Goal: Subscribe to service/newsletter: Subscribe to service/newsletter

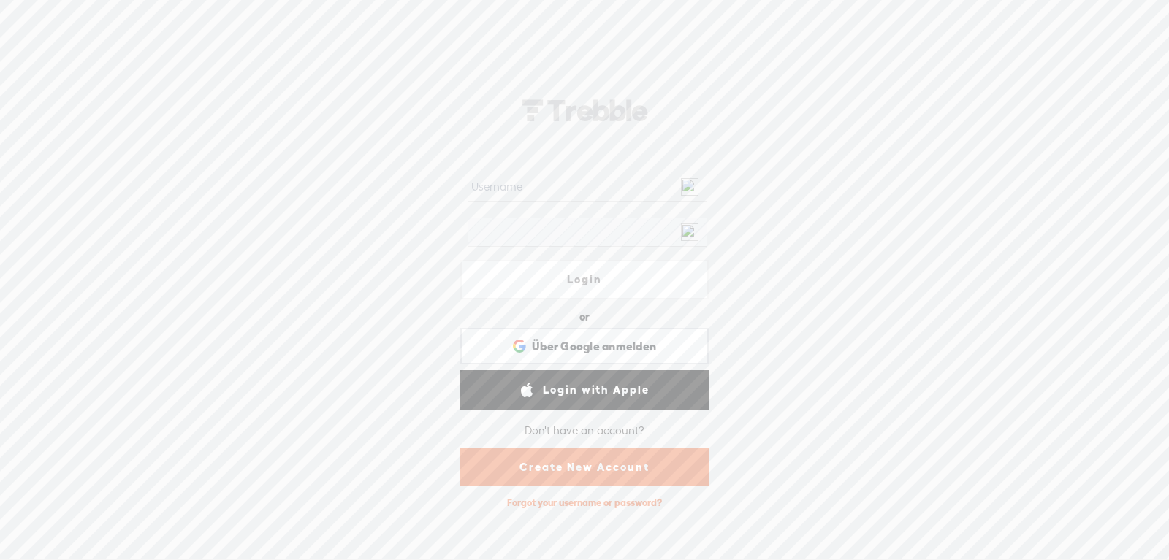
click at [579, 460] on link "Create New Account" at bounding box center [584, 468] width 248 height 38
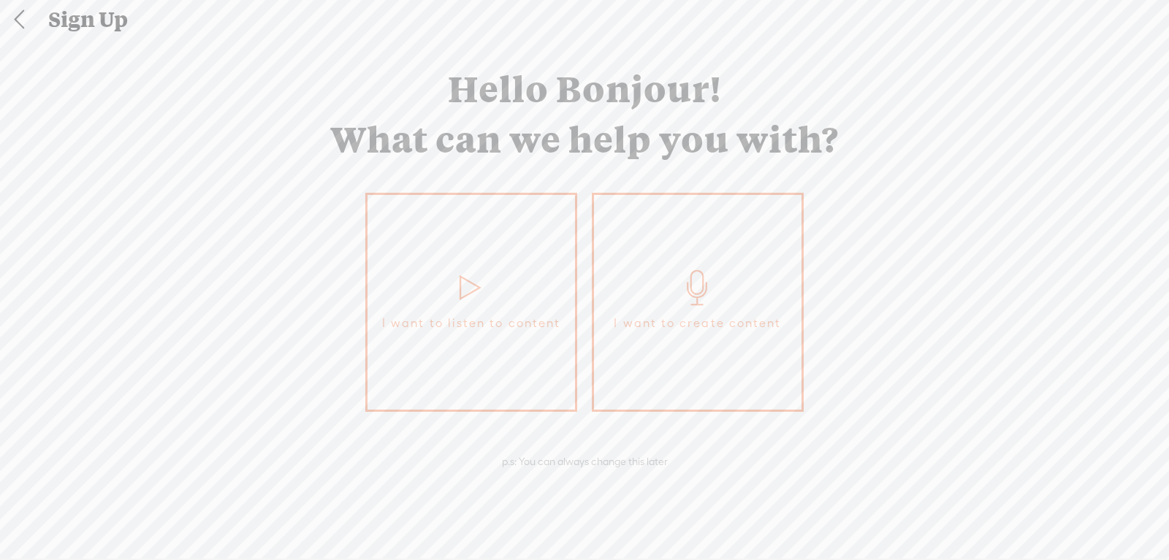
click at [732, 344] on link "I want to create content" at bounding box center [698, 302] width 212 height 219
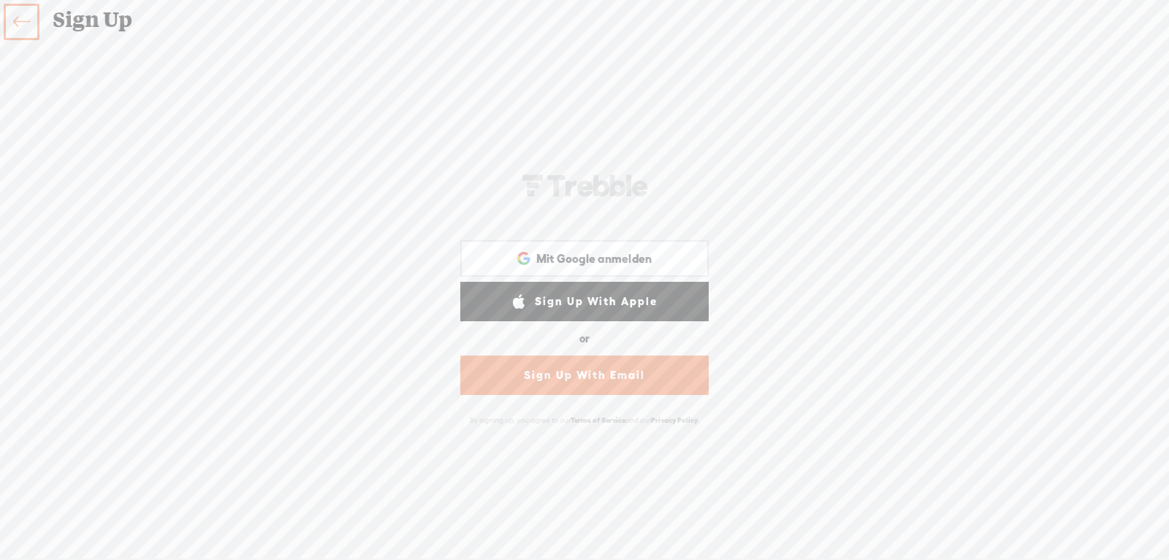
click at [654, 356] on link "Sign Up With Email" at bounding box center [584, 375] width 248 height 39
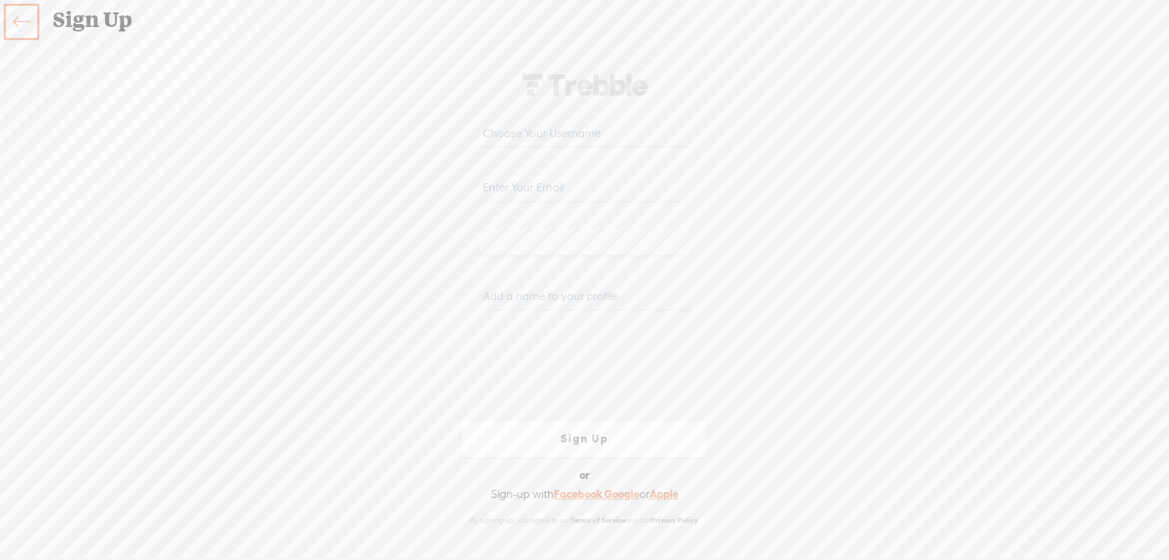
click at [579, 202] on input "email" at bounding box center [584, 188] width 208 height 28
click at [550, 145] on input "text" at bounding box center [584, 133] width 208 height 28
type input "withdrbarbara"
click at [523, 202] on input "email" at bounding box center [584, 188] width 208 height 28
type input "[EMAIL_ADDRESS][DOMAIN_NAME]"
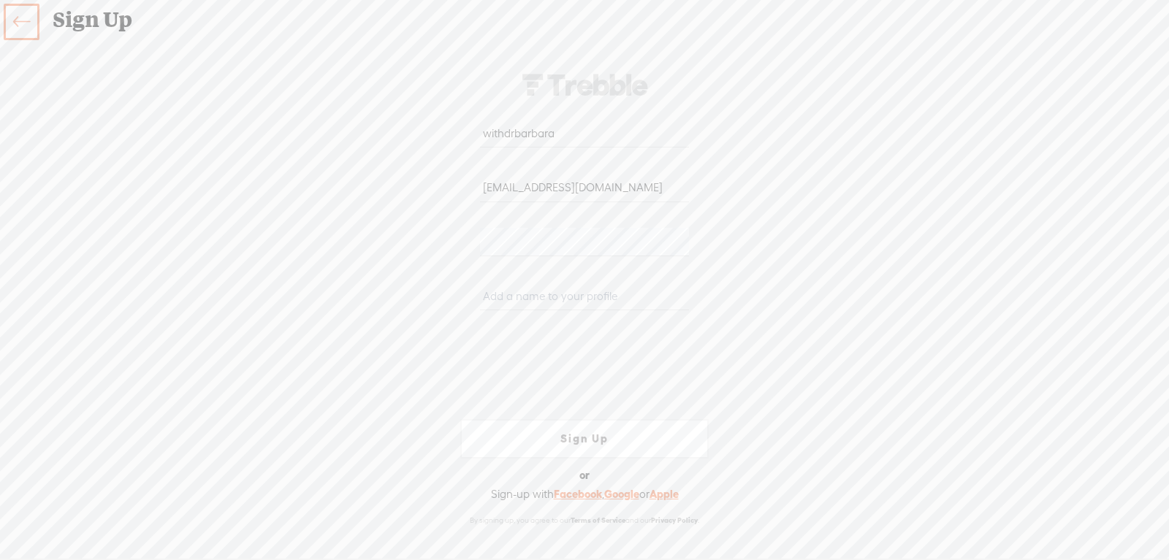
click at [513, 310] on input "text" at bounding box center [584, 296] width 208 height 28
type input "With Dr. [PERSON_NAME] | Historical Consulting"
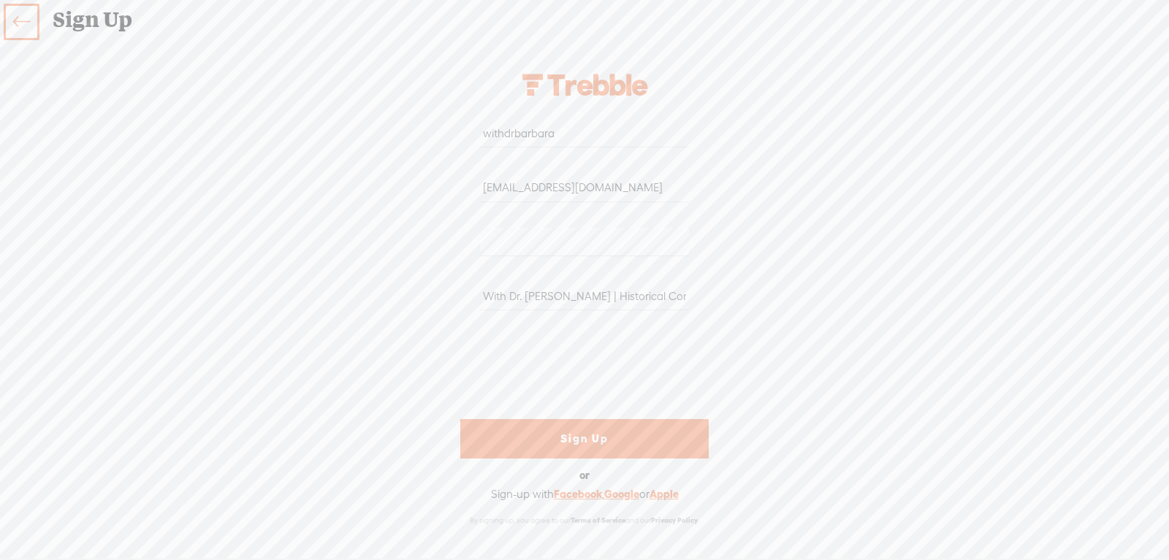
click at [604, 420] on link "Sign Up" at bounding box center [584, 438] width 248 height 39
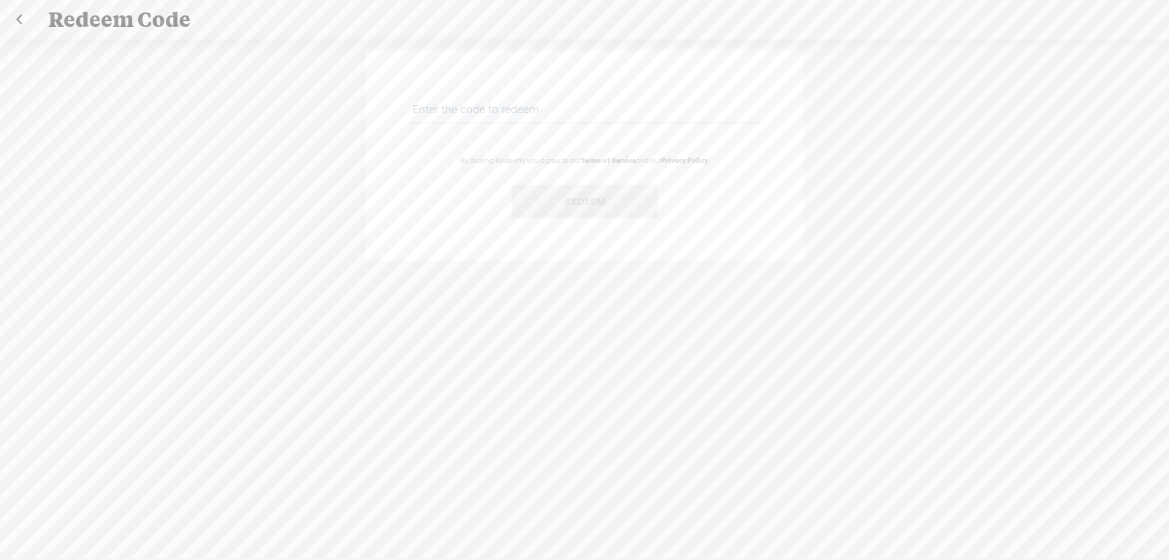
click at [578, 195] on button "Redeem" at bounding box center [584, 202] width 146 height 34
click at [457, 112] on input "text" at bounding box center [587, 109] width 354 height 28
paste input "MGNY-KGPK-BNDY-EV96-0823"
type input "MGNY-KGPK-BNDY-EV96-0823"
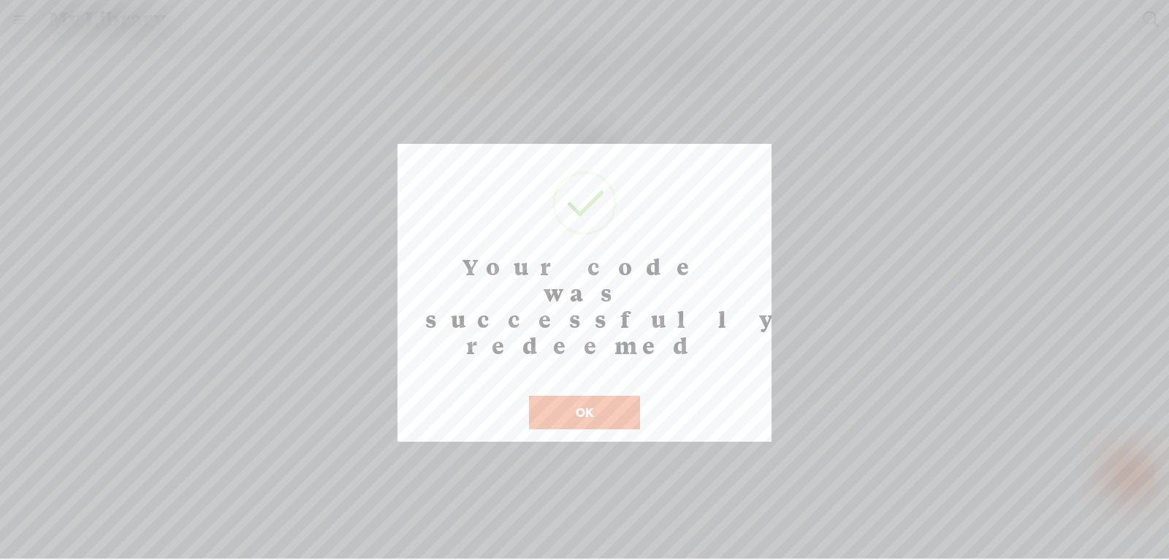
click at [595, 396] on button "OK" at bounding box center [584, 413] width 111 height 34
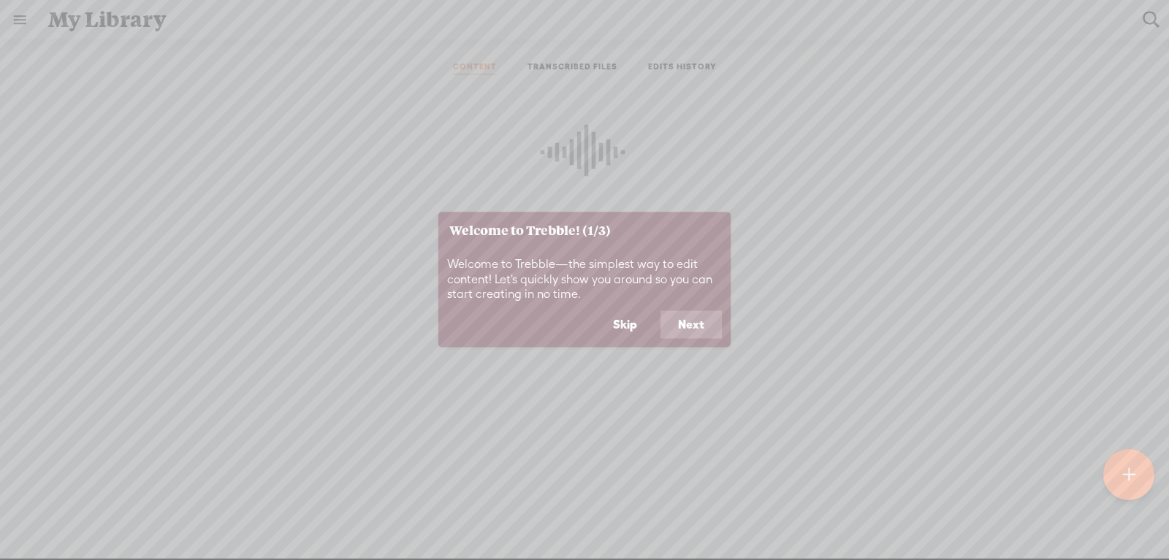
click at [632, 324] on button "Skip" at bounding box center [624, 325] width 59 height 28
